Goal: Check status: Check status

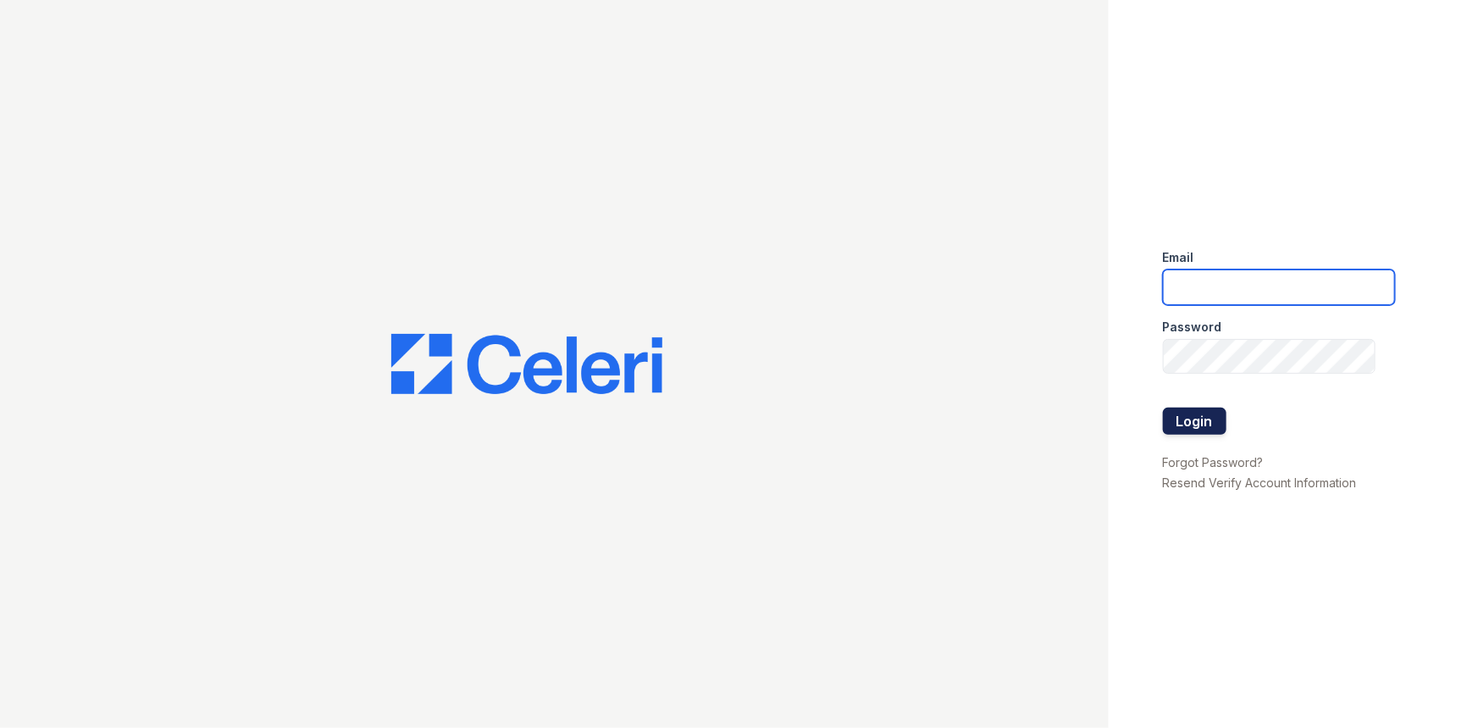
type input "[EMAIL_ADDRESS][DOMAIN_NAME]"
click at [1206, 412] on button "Login" at bounding box center [1195, 420] width 64 height 27
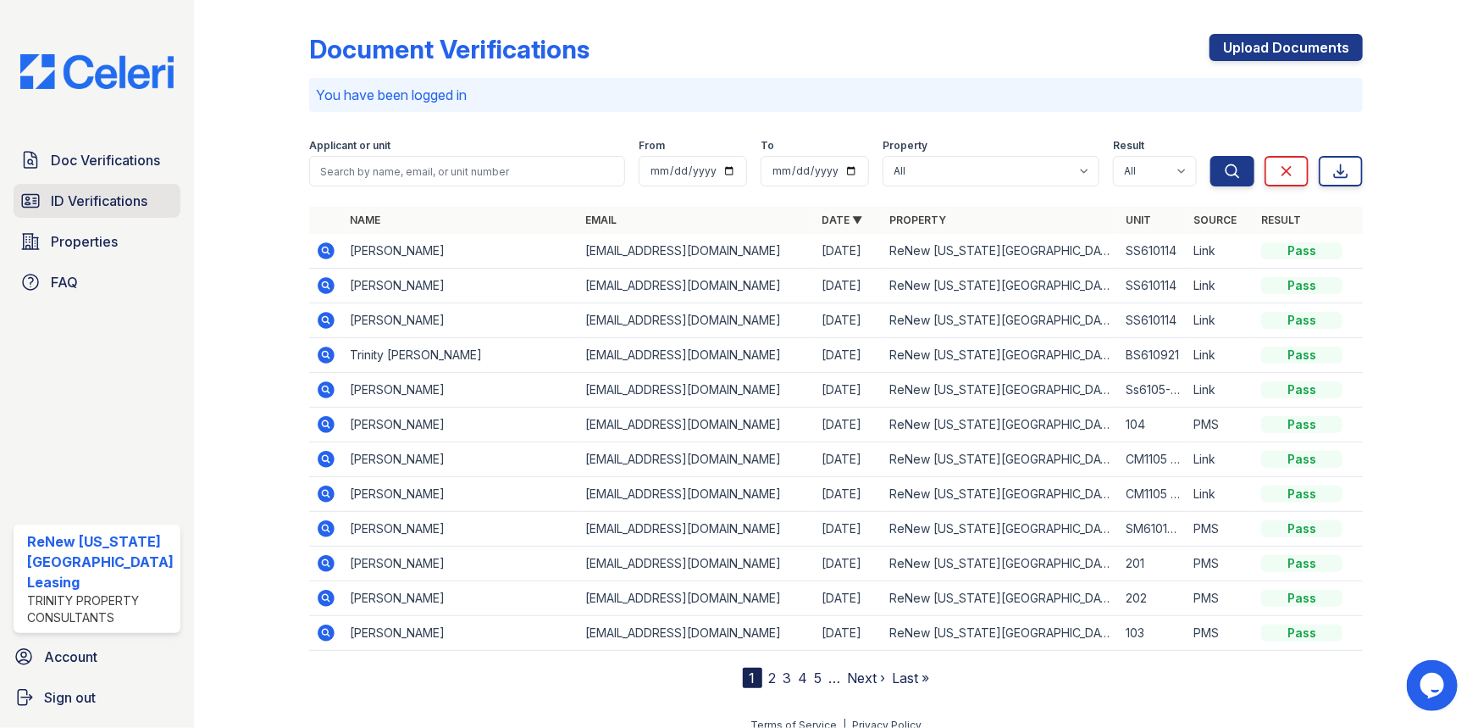
click at [18, 202] on link "ID Verifications" at bounding box center [97, 201] width 167 height 34
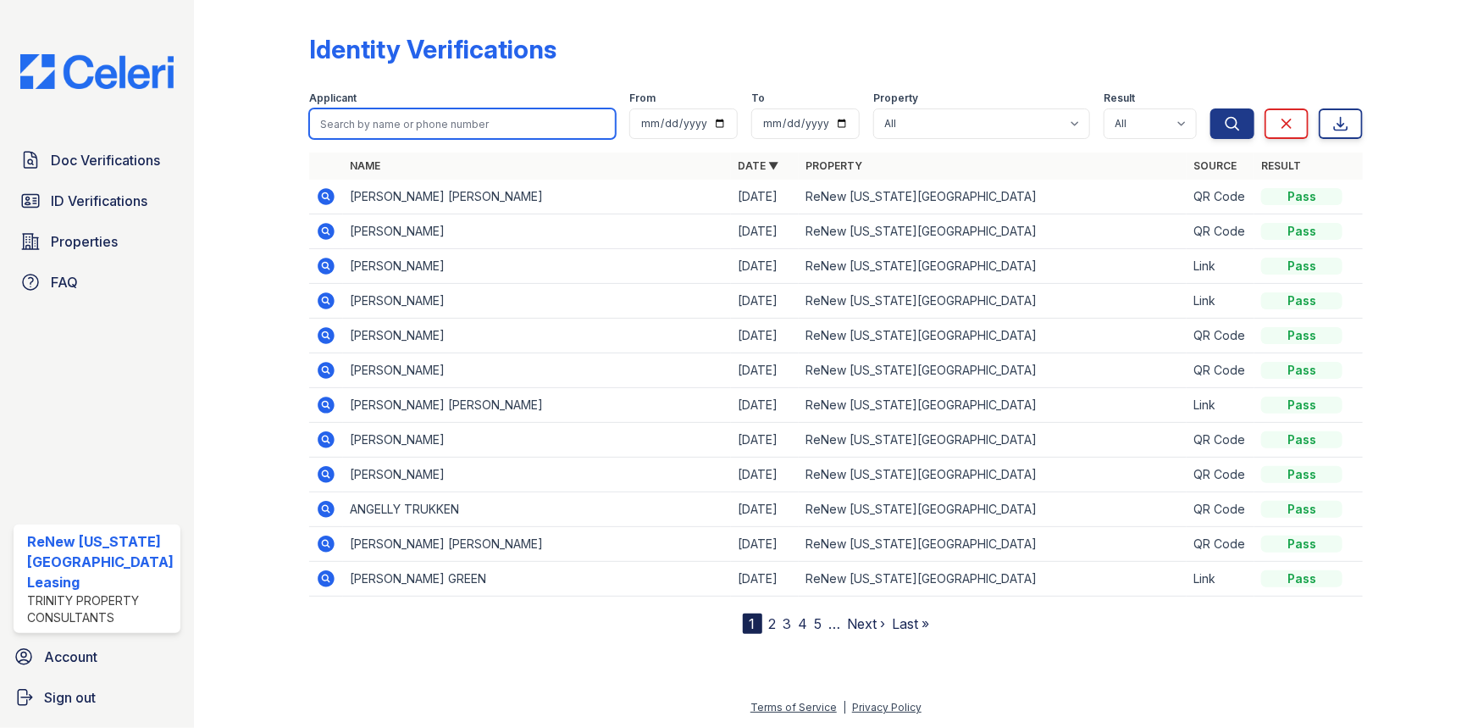
click at [353, 130] on input "search" at bounding box center [462, 123] width 307 height 30
type input "[PERSON_NAME]"
click at [1210, 108] on button "Search" at bounding box center [1232, 123] width 44 height 30
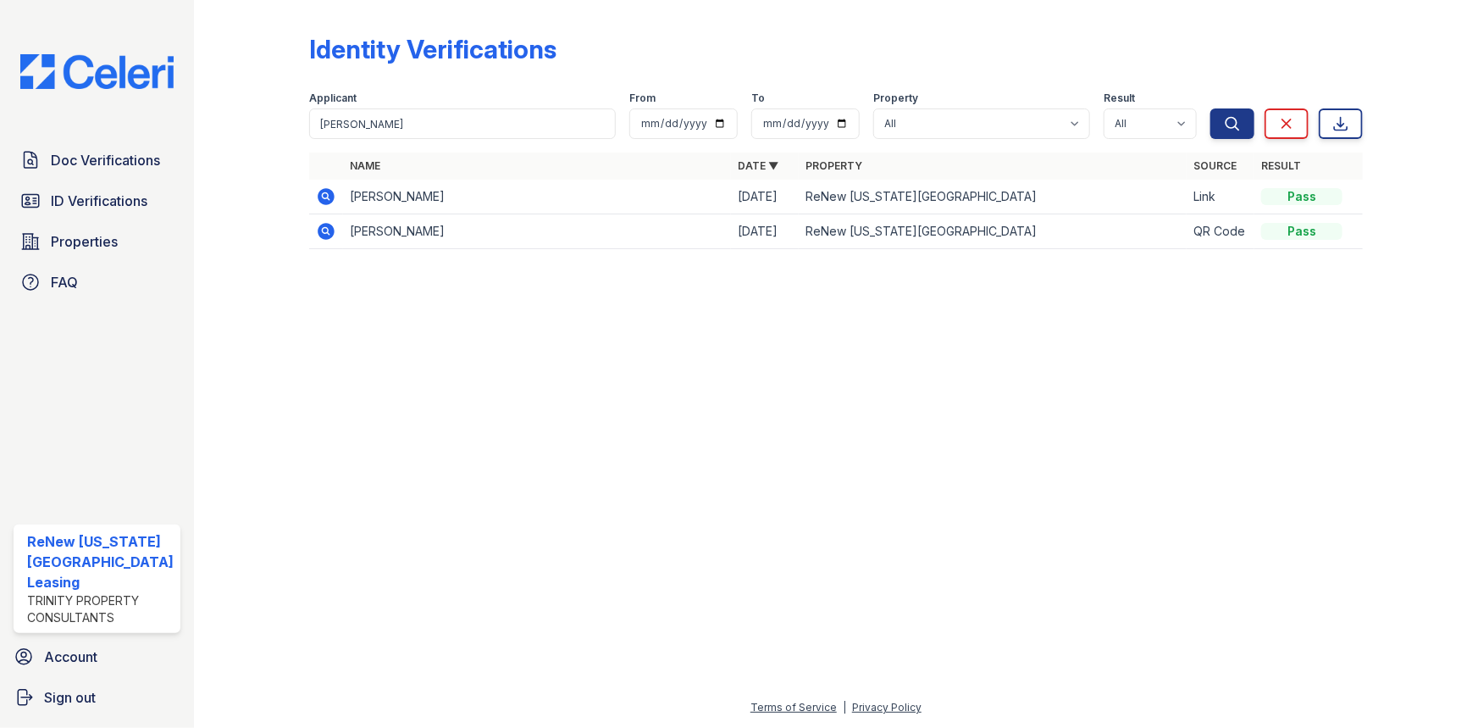
click at [318, 195] on icon at bounding box center [326, 196] width 17 height 17
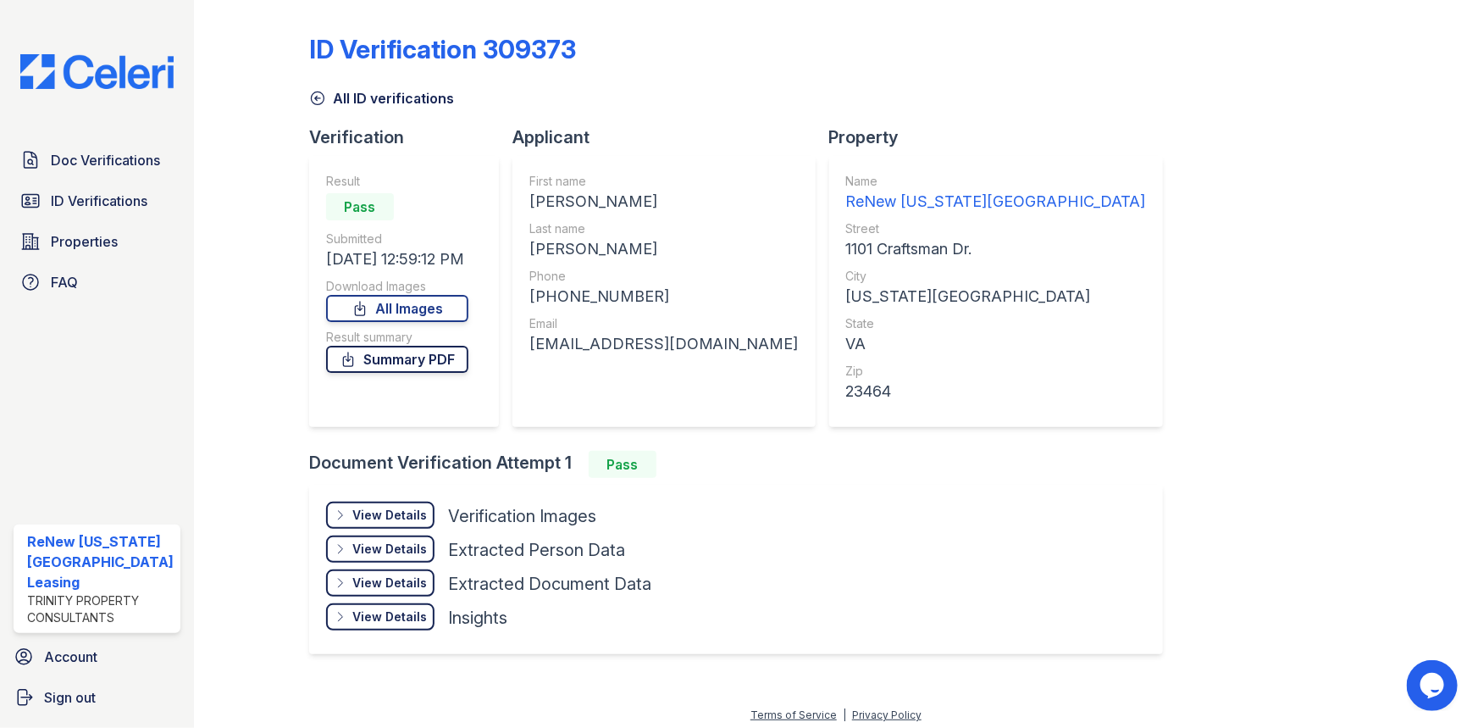
click at [412, 364] on link "Summary PDF" at bounding box center [397, 359] width 142 height 27
click at [396, 313] on link "All Images" at bounding box center [397, 308] width 142 height 27
click at [1139, 406] on div "ID Verification 309373 All ID verifications Verification Result Pass Submitted …" at bounding box center [836, 342] width 1055 height 671
click at [82, 163] on span "Doc Verifications" at bounding box center [105, 160] width 109 height 20
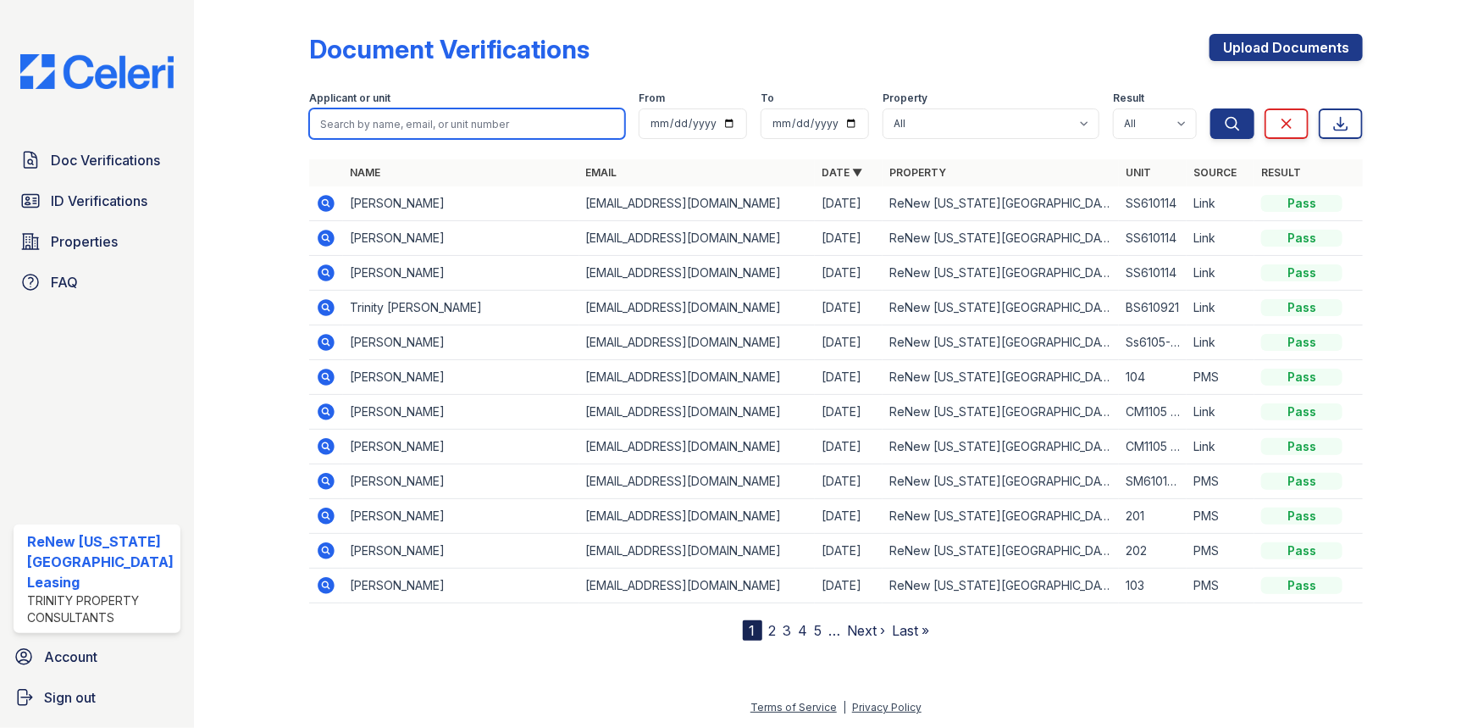
click at [356, 127] on input "search" at bounding box center [467, 123] width 317 height 30
type input "chelsea Wallace"
click at [1210, 108] on button "Search" at bounding box center [1232, 123] width 44 height 30
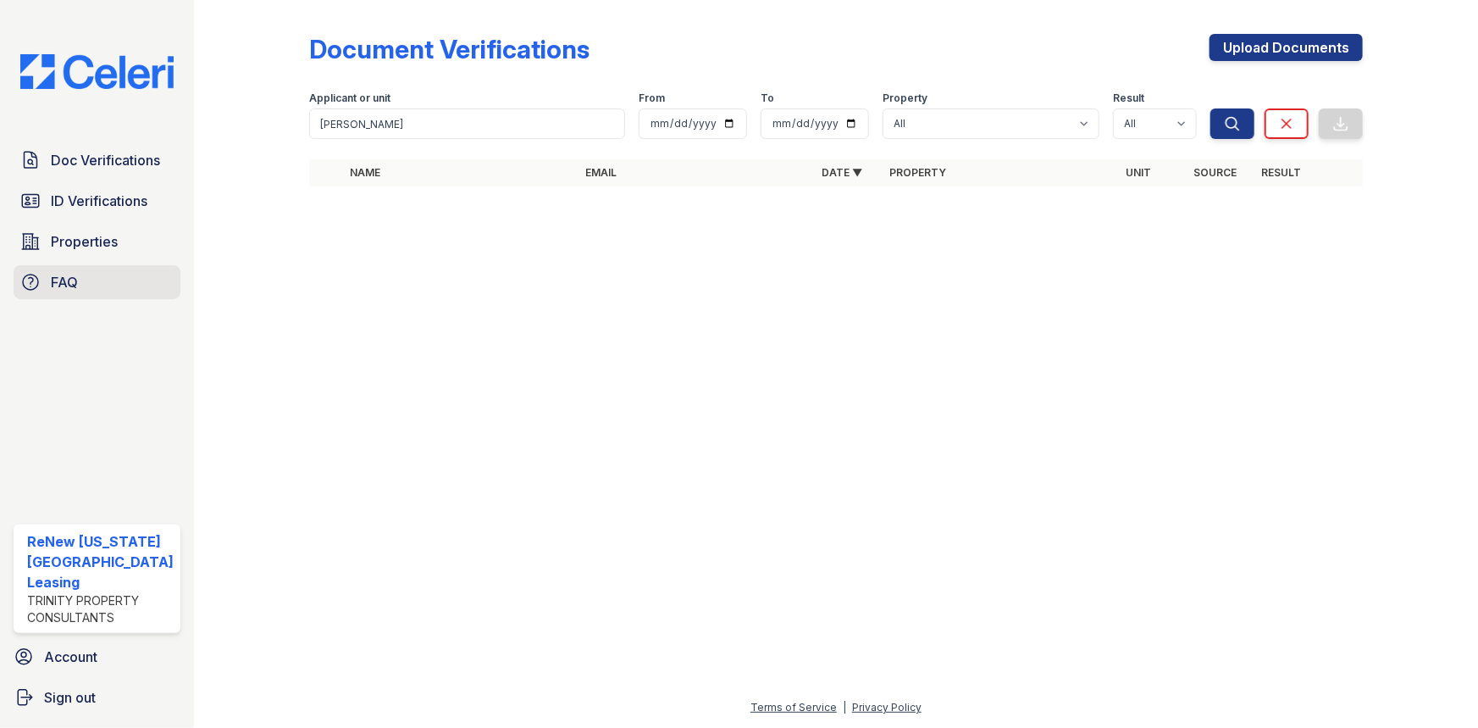
click at [58, 278] on span "FAQ" at bounding box center [64, 282] width 27 height 20
click at [91, 239] on span "Properties" at bounding box center [84, 241] width 67 height 20
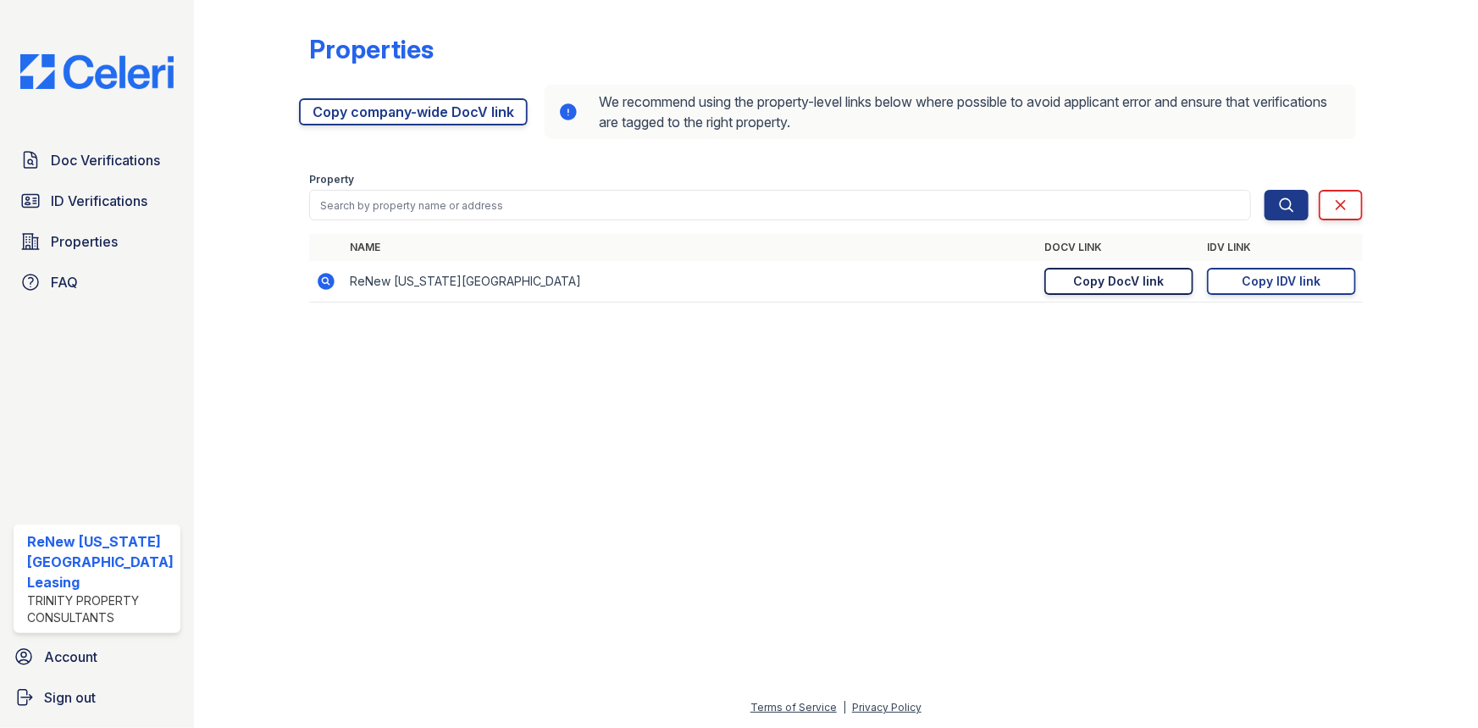
click at [1127, 273] on div "Copy DocV link" at bounding box center [1119, 281] width 91 height 17
